Goal: Information Seeking & Learning: Compare options

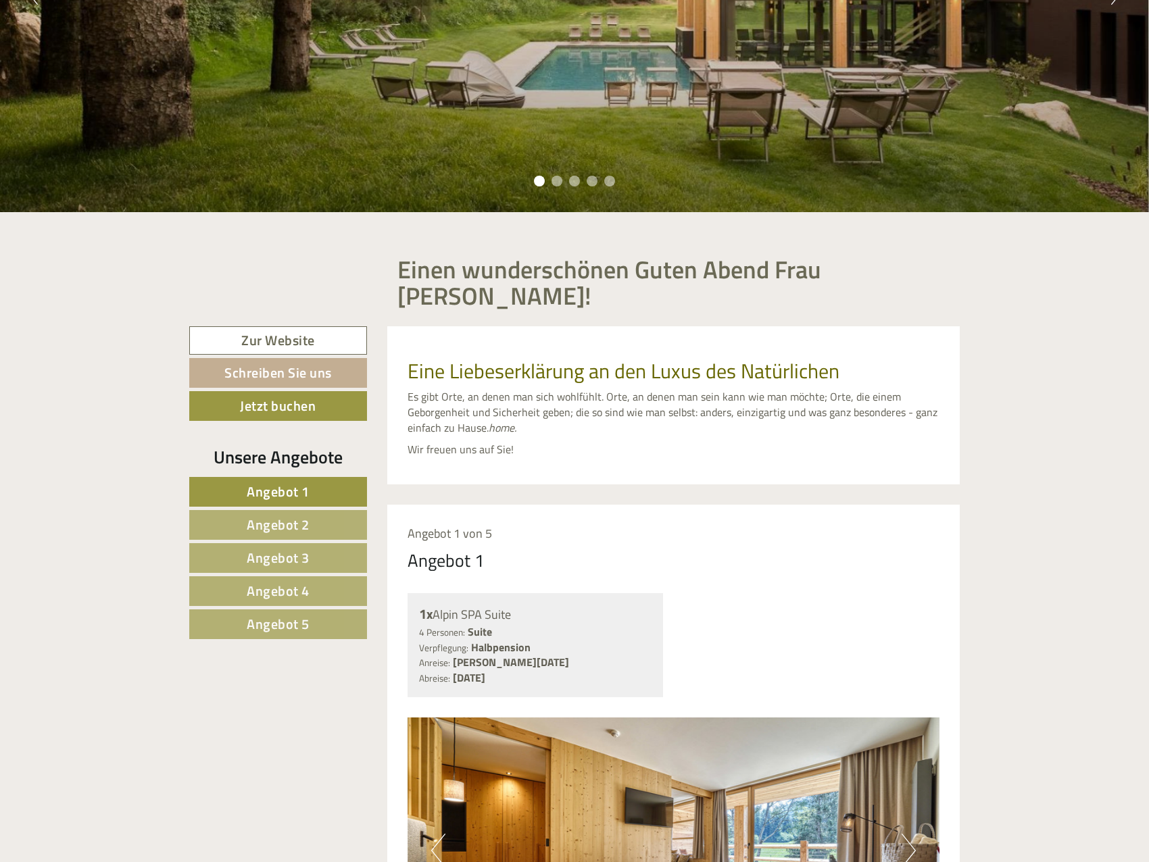
click at [268, 557] on span "Angebot 3" at bounding box center [278, 557] width 63 height 21
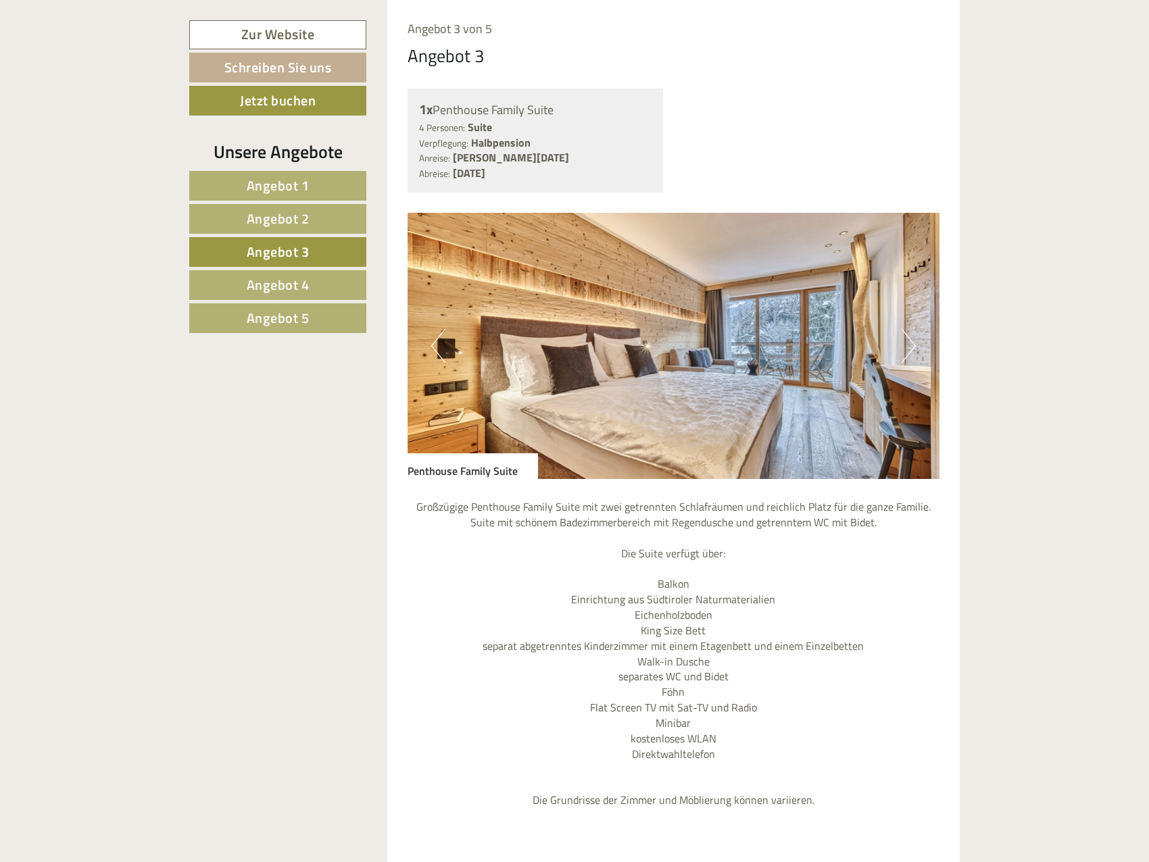
click at [309, 293] on span "Angebot 4" at bounding box center [278, 284] width 63 height 21
click at [306, 289] on span "Angebot 4" at bounding box center [278, 284] width 63 height 21
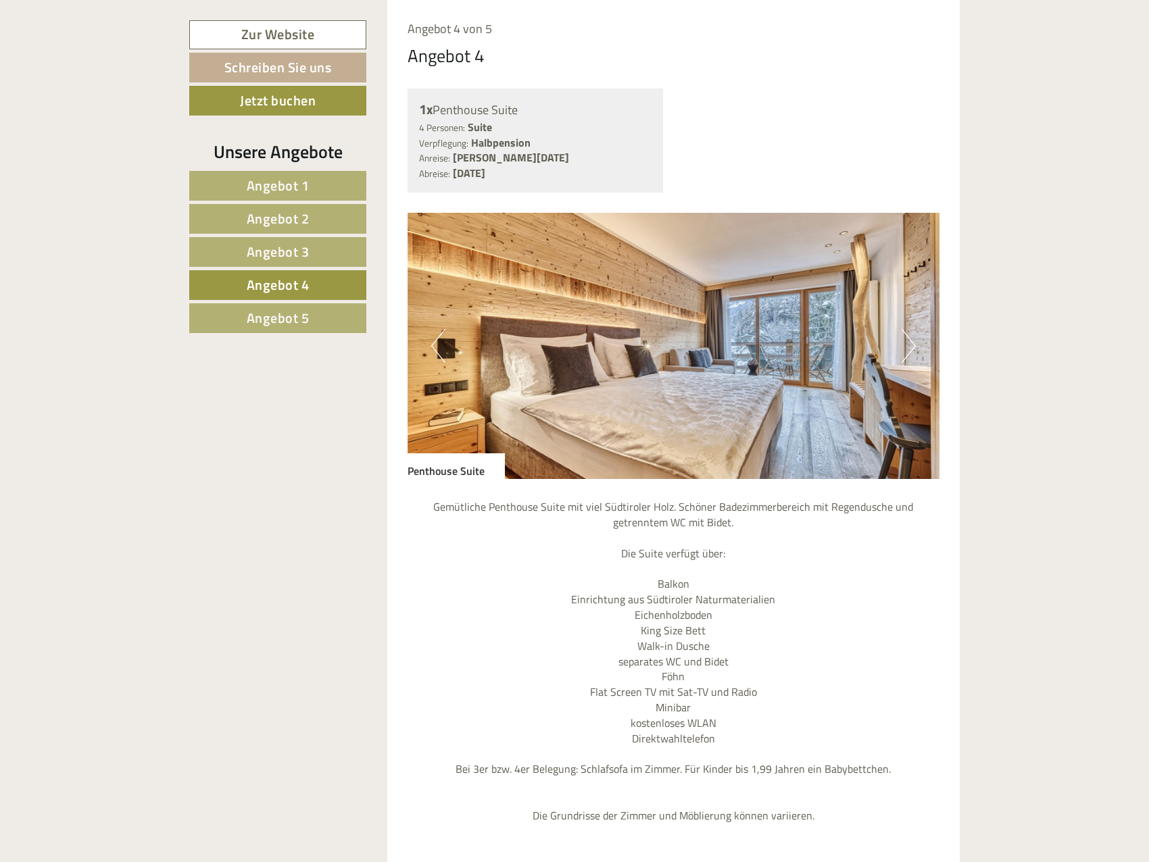
click at [301, 314] on span "Angebot 5" at bounding box center [278, 318] width 63 height 21
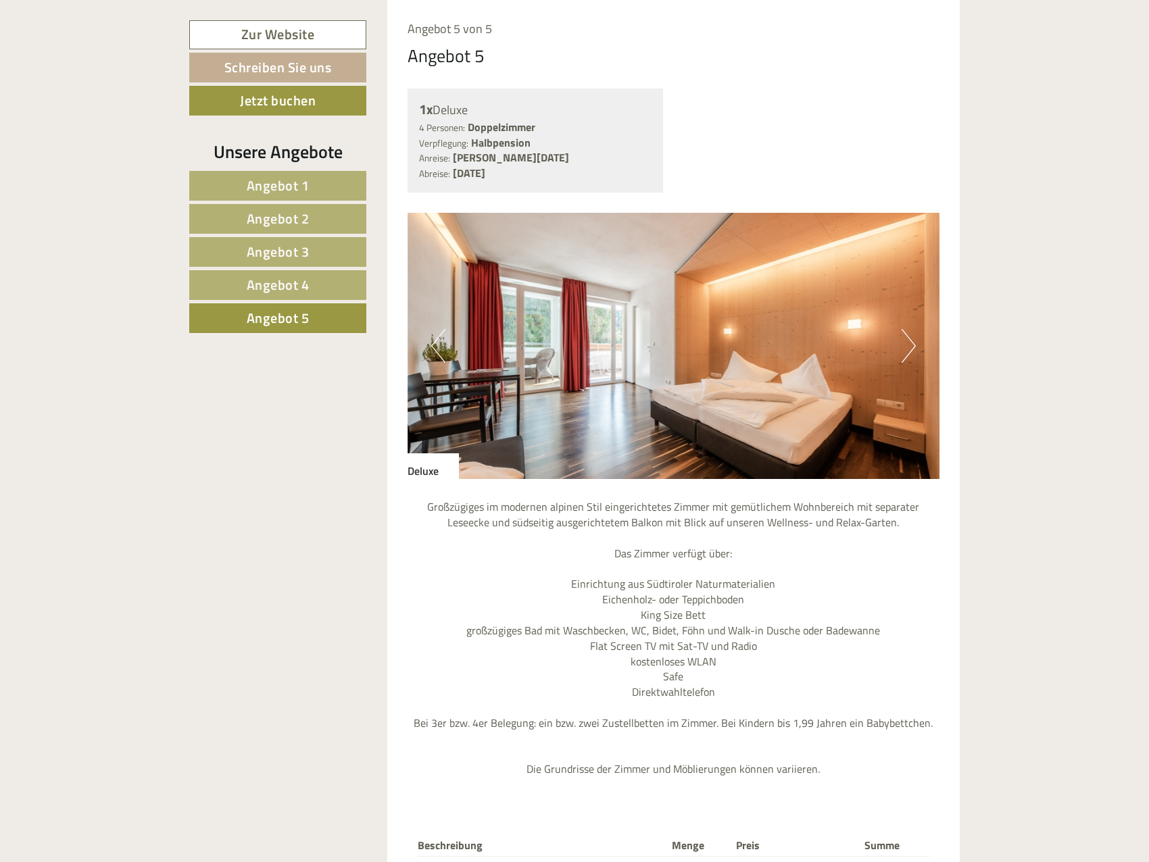
click at [291, 255] on span "Angebot 3" at bounding box center [278, 251] width 63 height 21
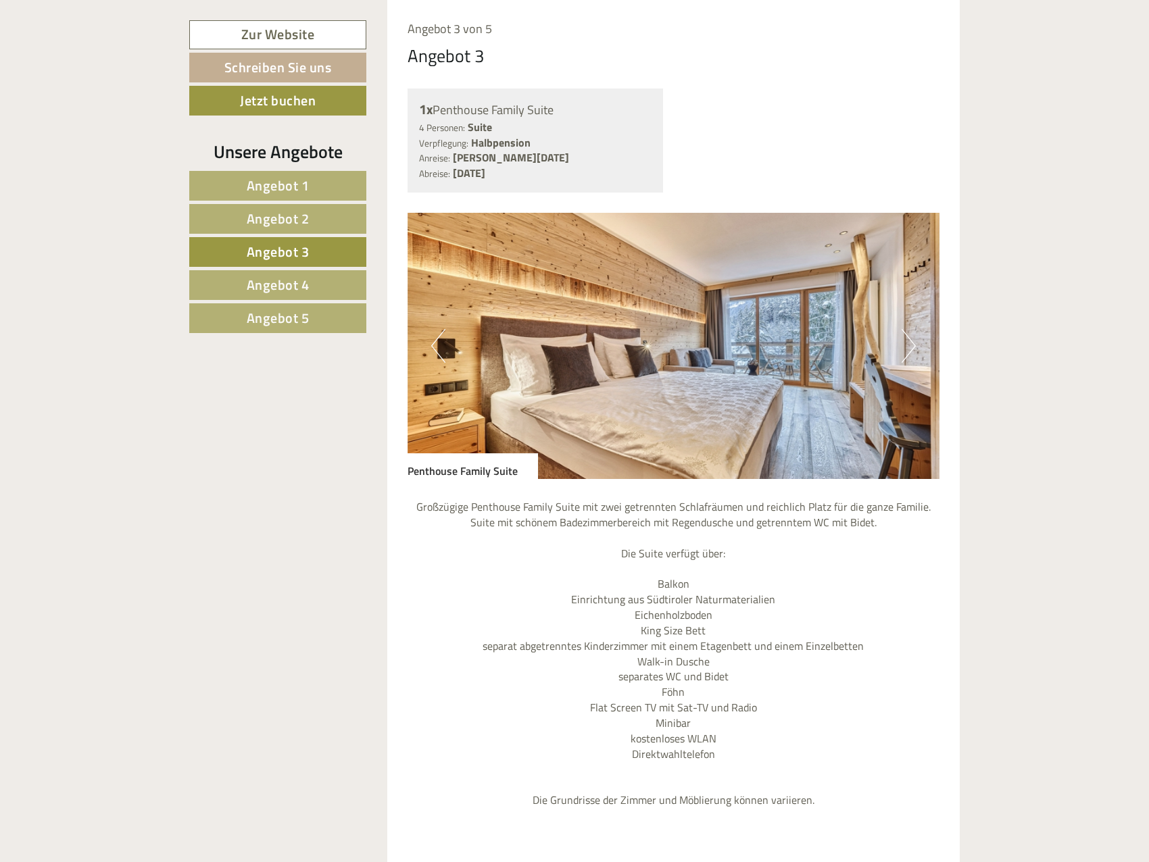
click at [287, 215] on span "Angebot 2" at bounding box center [278, 218] width 63 height 21
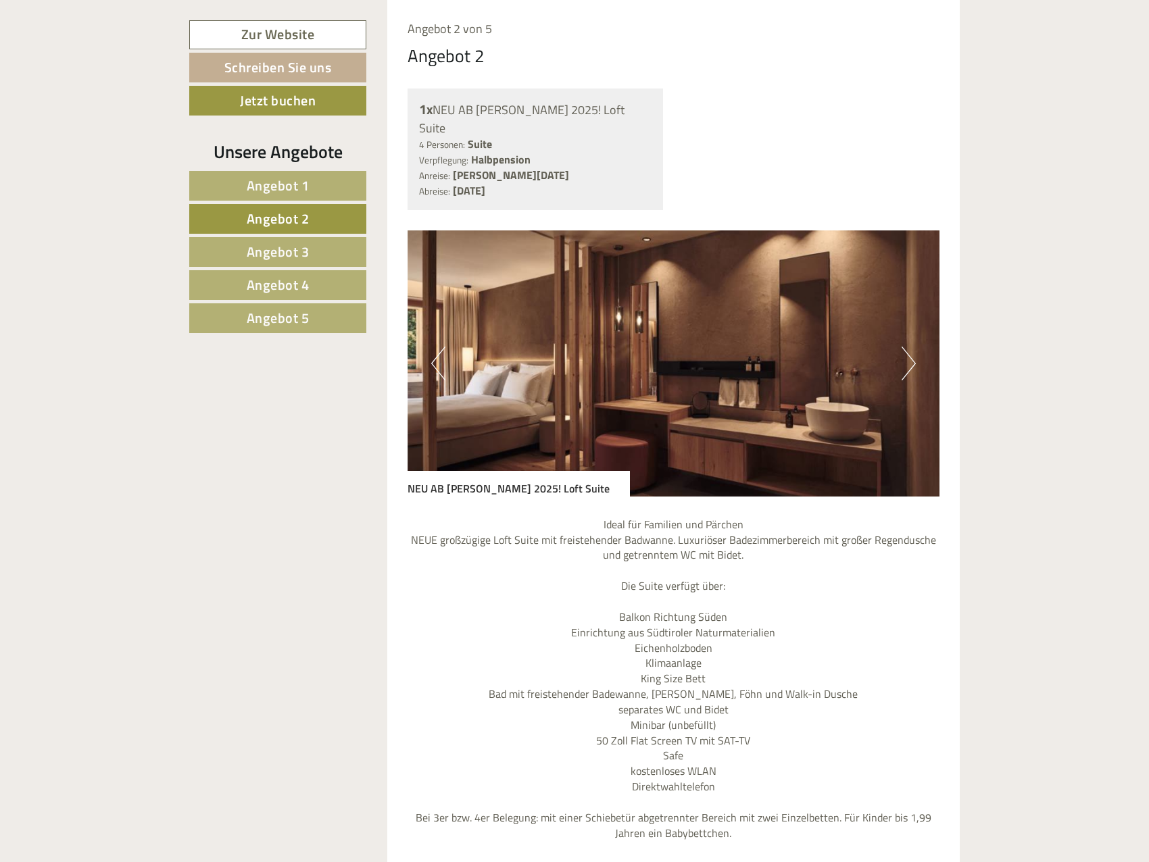
click at [291, 181] on span "Angebot 1" at bounding box center [278, 185] width 63 height 21
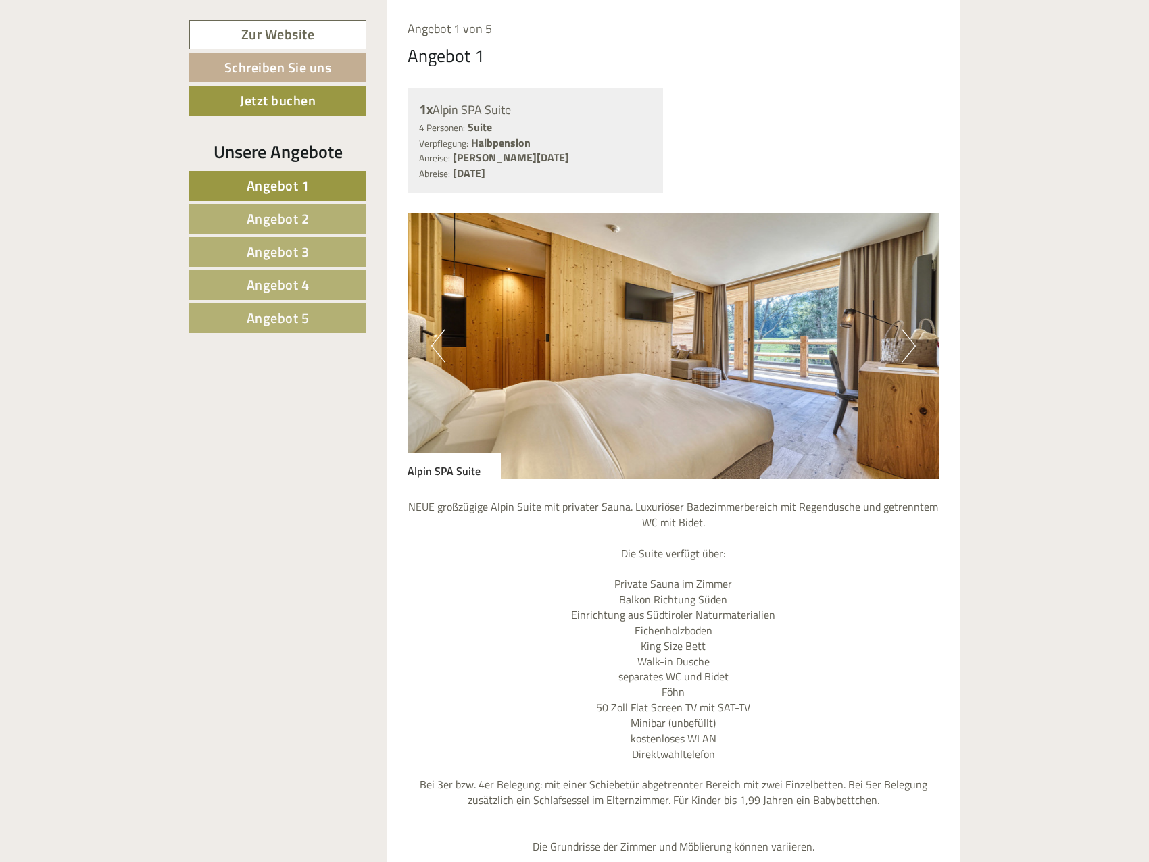
click at [292, 210] on span "Angebot 2" at bounding box center [278, 218] width 63 height 21
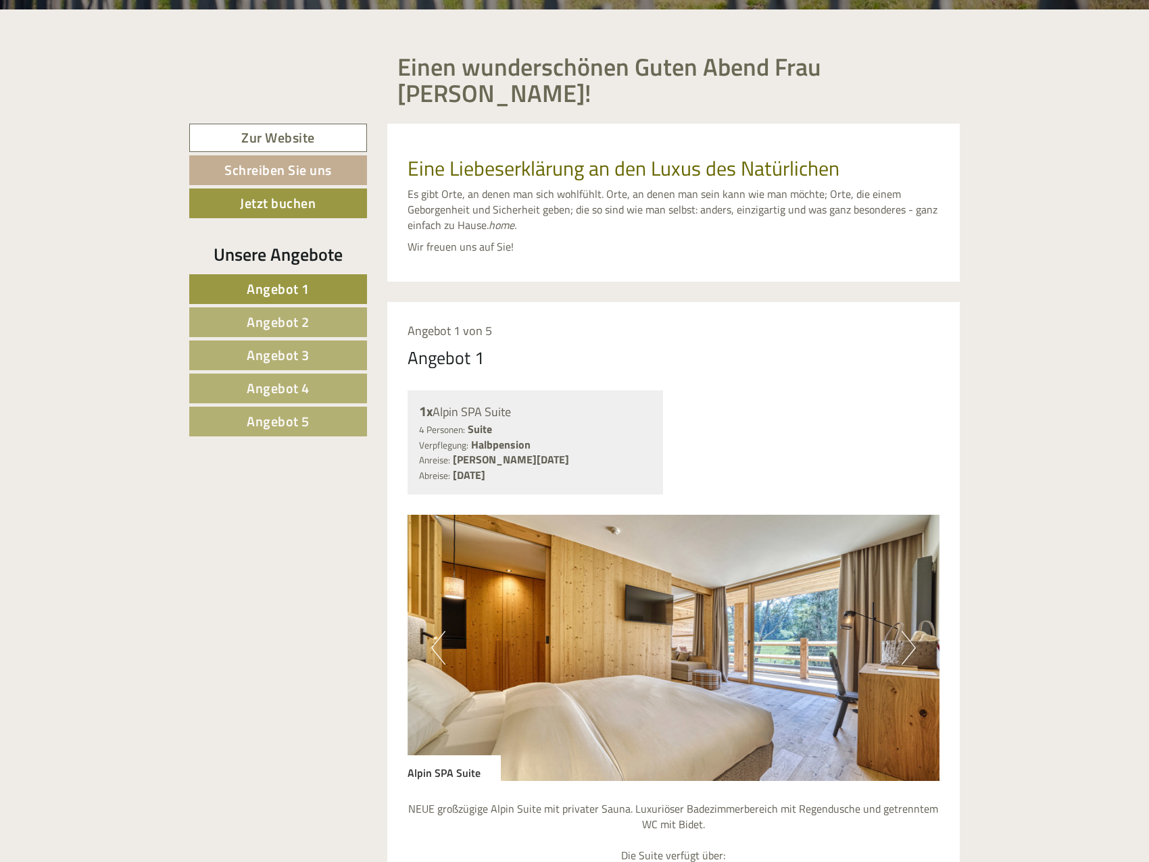
click at [324, 327] on link "Angebot 2" at bounding box center [278, 323] width 178 height 30
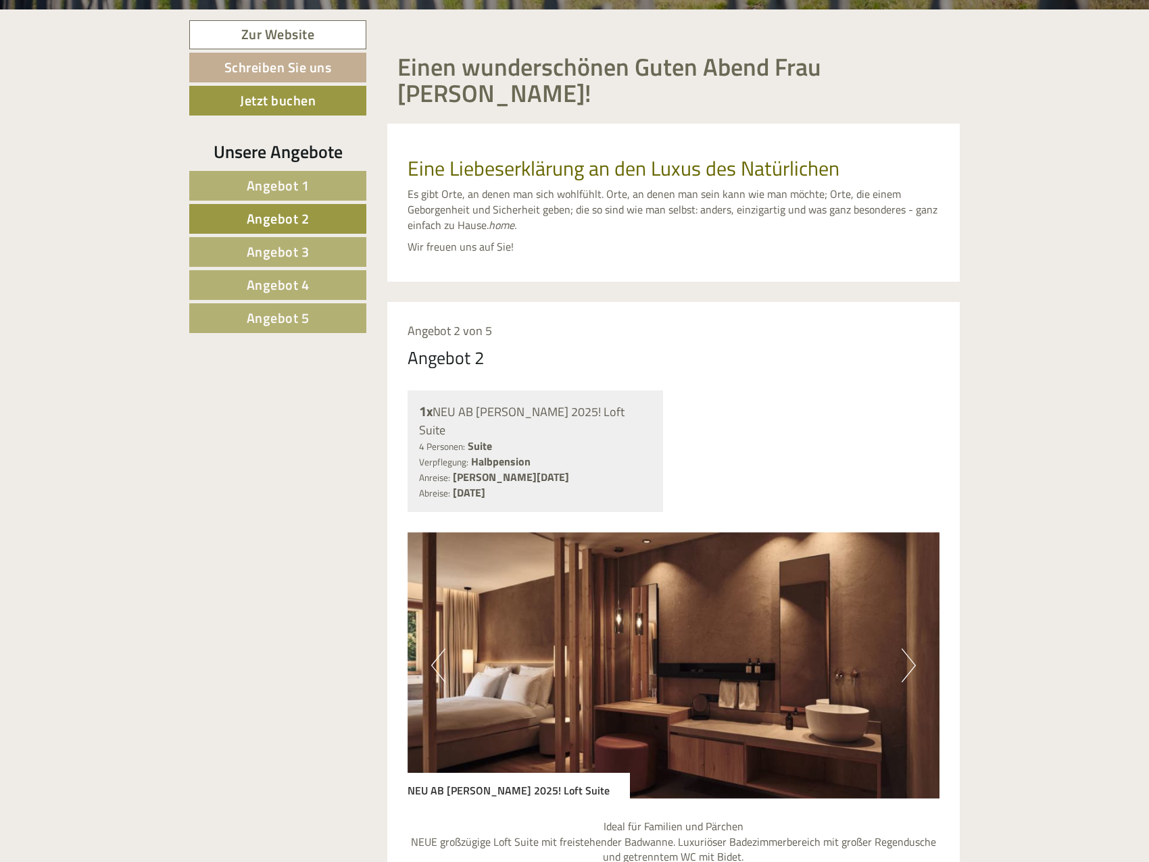
scroll to position [843, 0]
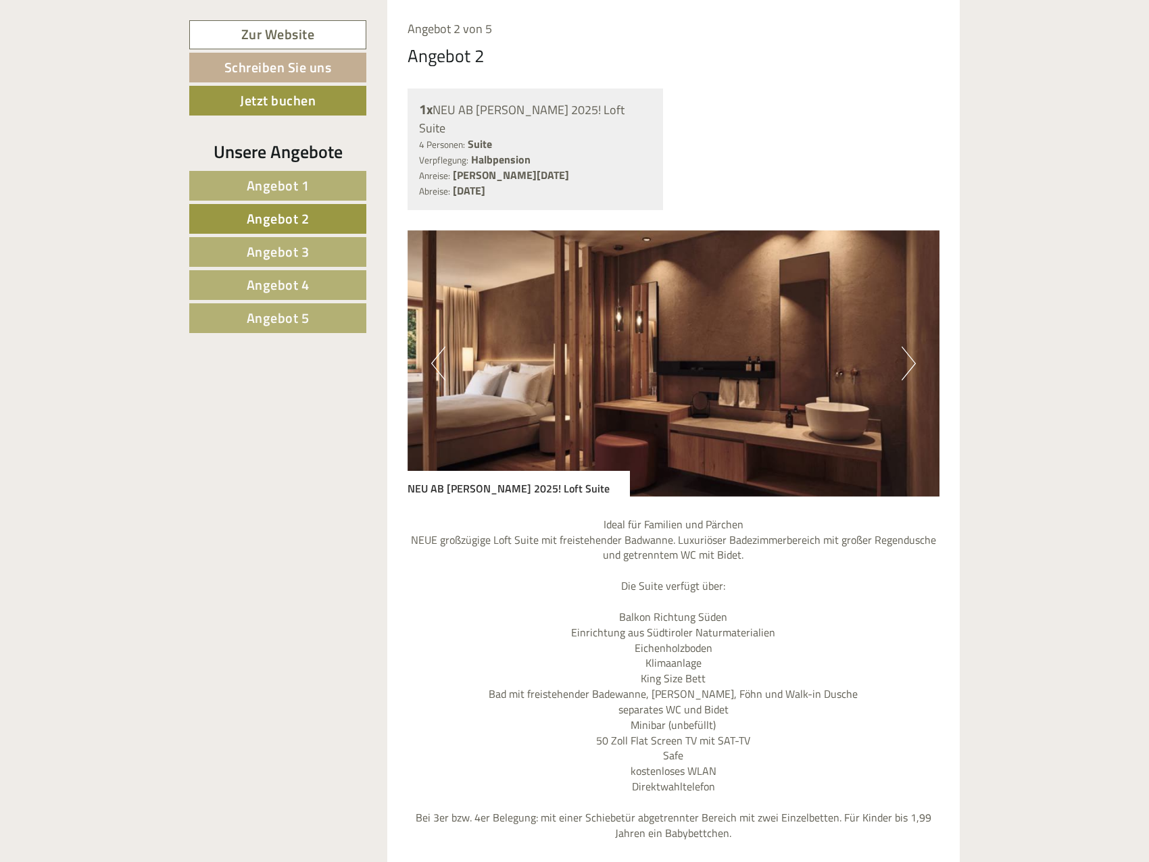
drag, startPoint x: 275, startPoint y: 249, endPoint x: 280, endPoint y: 270, distance: 22.1
click at [275, 249] on span "Angebot 3" at bounding box center [278, 251] width 63 height 21
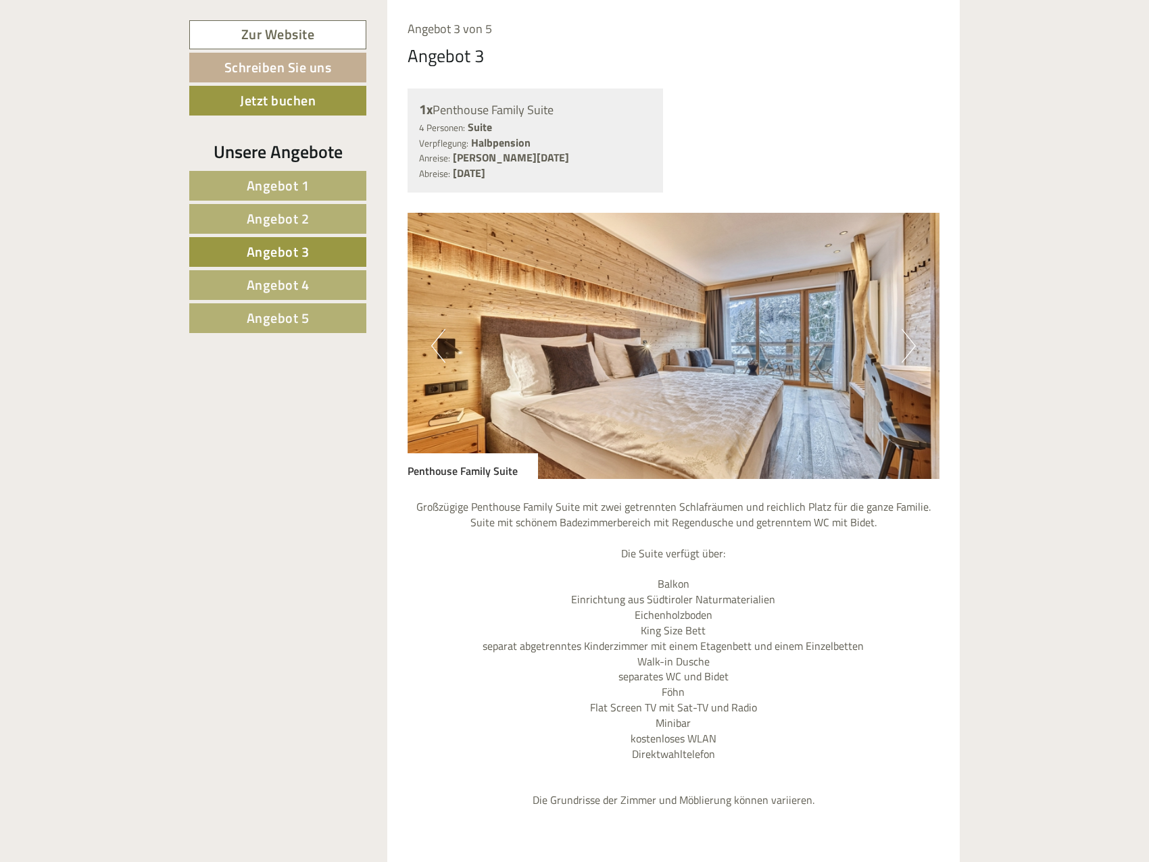
click at [281, 283] on span "Angebot 4" at bounding box center [278, 284] width 63 height 21
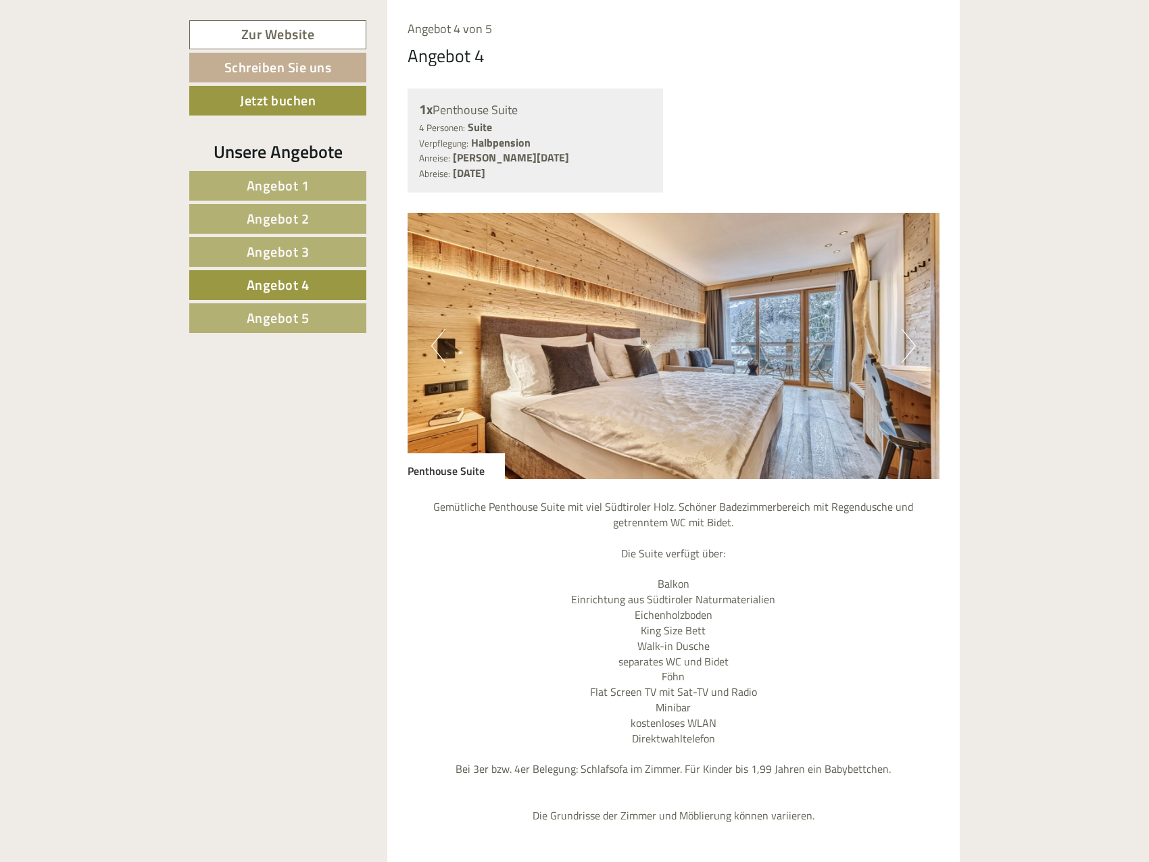
click at [287, 301] on nav "Angebot 1 Angebot 2 Angebot 3 Angebot 4 Angebot 5" at bounding box center [279, 252] width 181 height 162
click at [292, 314] on span "Angebot 5" at bounding box center [278, 318] width 63 height 21
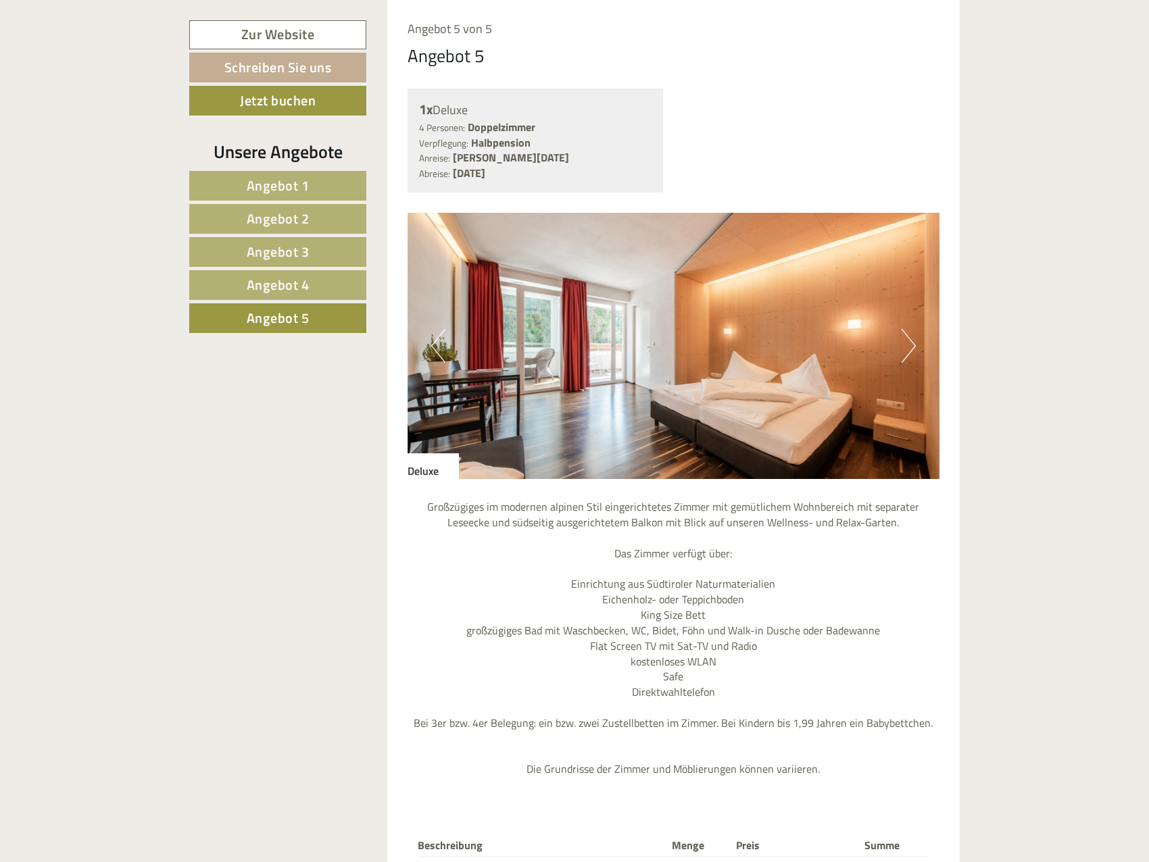
click at [291, 193] on span "Angebot 1" at bounding box center [278, 185] width 63 height 21
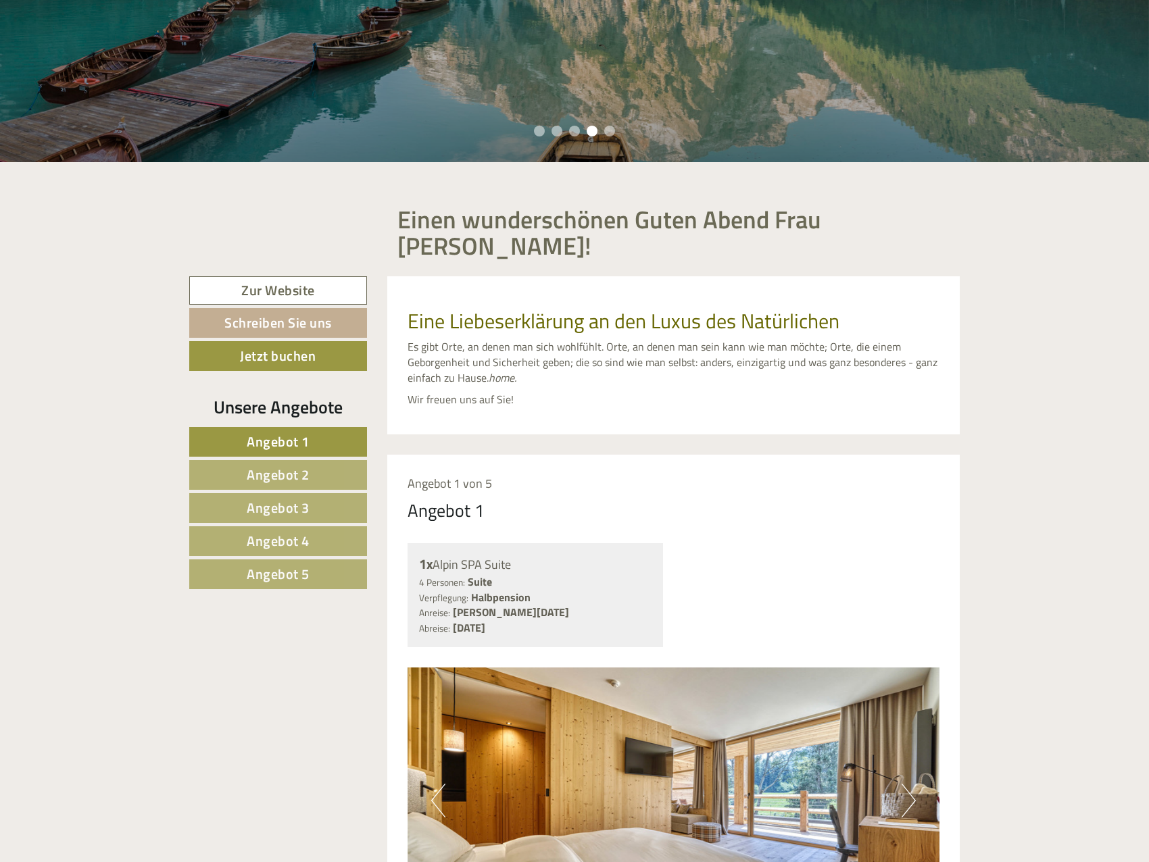
scroll to position [167, 0]
